Goal: Task Accomplishment & Management: Manage account settings

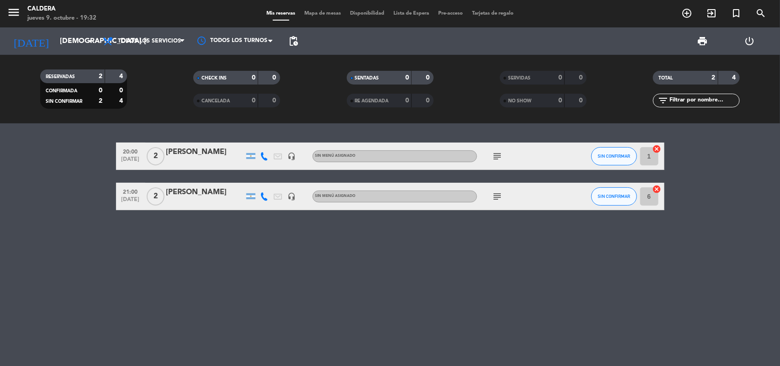
click at [494, 308] on div "20:00 [DATE] 2 [PERSON_NAME] headset_mic Sin menú asignado subject SIN CONFIRMA…" at bounding box center [390, 244] width 780 height 243
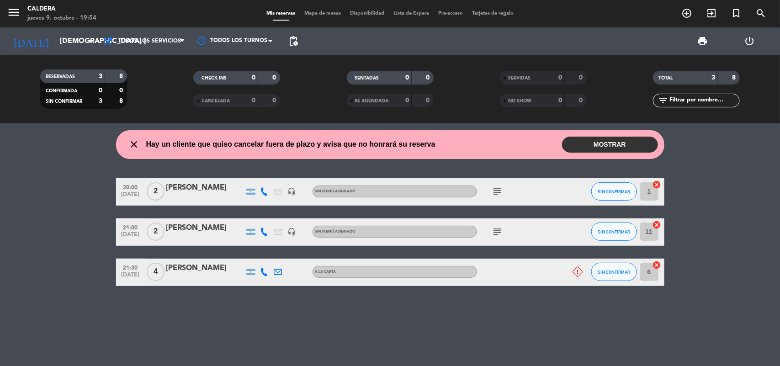
click at [638, 141] on button "MOSTRAR" at bounding box center [610, 145] width 96 height 16
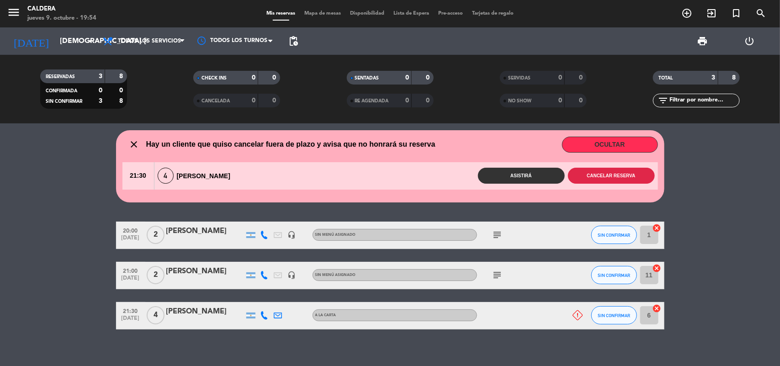
click at [604, 170] on button "Cancelar reserva" at bounding box center [611, 176] width 87 height 16
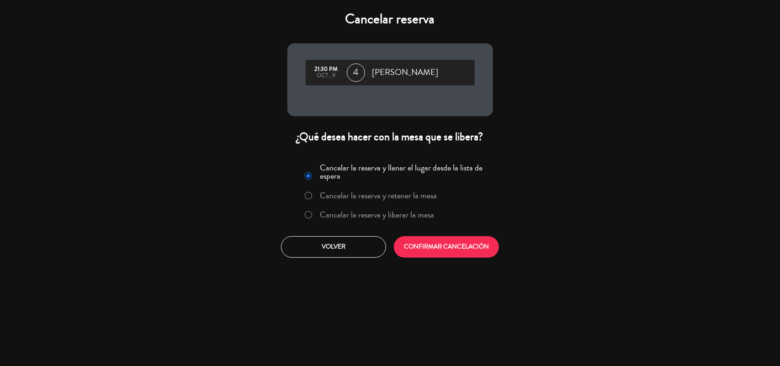
click at [389, 200] on label "Cancelar la reserva y retener la mesa" at bounding box center [378, 195] width 117 height 8
click at [395, 211] on label "Cancelar la reserva y liberar la mesa" at bounding box center [377, 215] width 114 height 8
click at [437, 250] on button "CONFIRMAR CANCELACIÓN" at bounding box center [446, 246] width 105 height 21
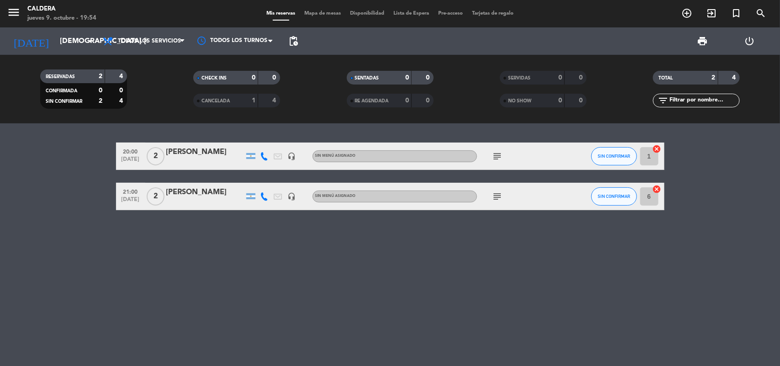
click at [228, 101] on span "CANCELADA" at bounding box center [216, 101] width 28 height 5
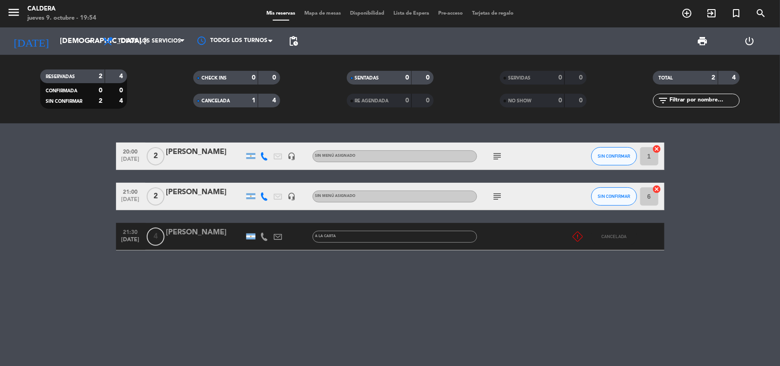
click at [220, 99] on span "CANCELADA" at bounding box center [216, 101] width 28 height 5
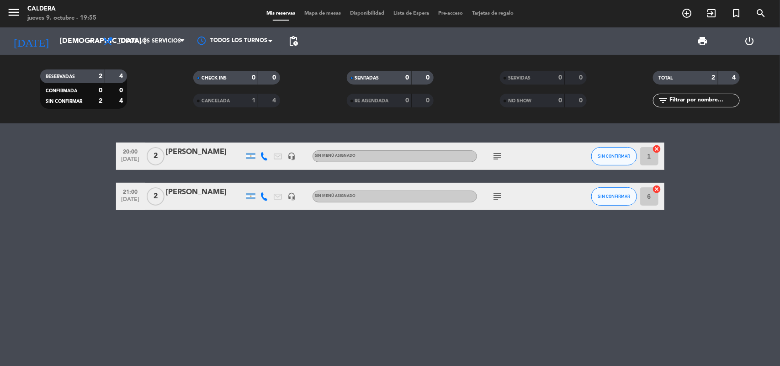
click at [496, 194] on icon "subject" at bounding box center [497, 196] width 11 height 11
click at [496, 152] on icon "subject" at bounding box center [497, 156] width 11 height 11
click at [65, 180] on bookings-row "20:00 [DATE] 2 [PERSON_NAME] headset_mic Sin menú asignado subject BIG BOX MRNF…" at bounding box center [390, 177] width 780 height 68
click at [217, 108] on div "CHECK INS 0 0 CANCELADA 1 4" at bounding box center [236, 89] width 153 height 50
click at [216, 103] on span "CANCELADA" at bounding box center [216, 101] width 28 height 5
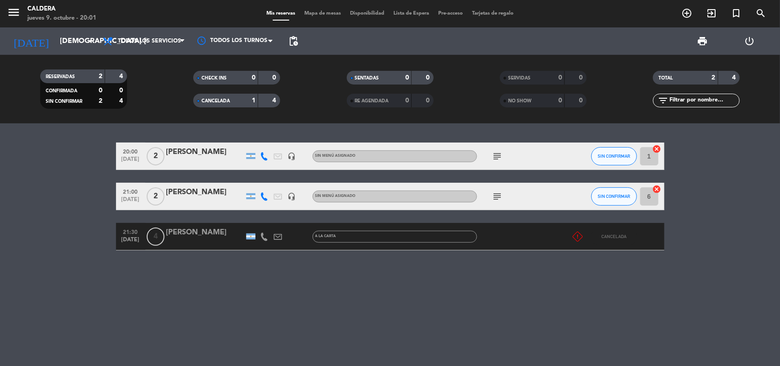
click at [215, 99] on span "CANCELADA" at bounding box center [216, 101] width 28 height 5
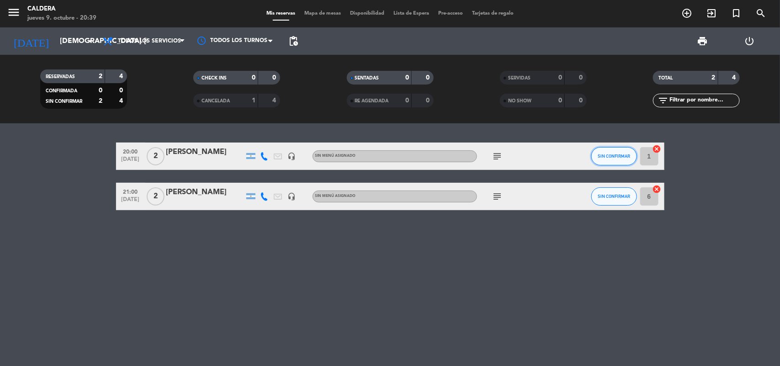
click at [602, 154] on span "SIN CONFIRMAR" at bounding box center [614, 156] width 32 height 5
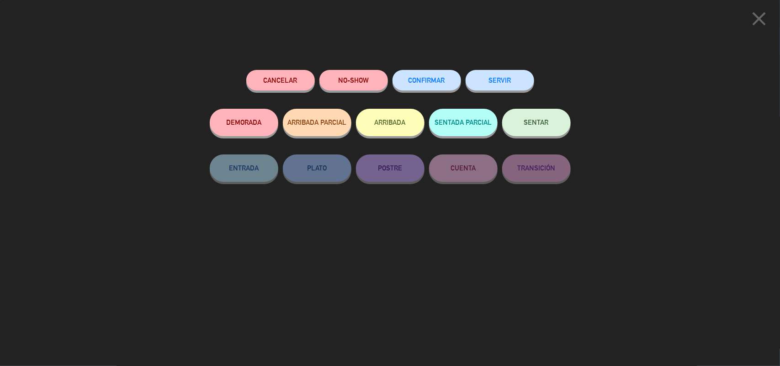
click at [500, 80] on button "SERVIR" at bounding box center [500, 80] width 69 height 21
